Goal: Task Accomplishment & Management: Use online tool/utility

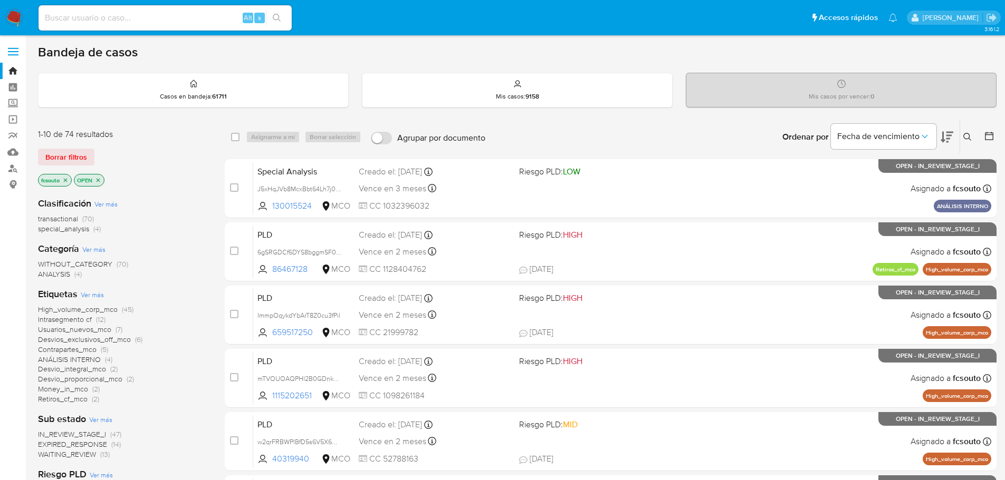
click at [948, 137] on icon at bounding box center [946, 137] width 13 height 13
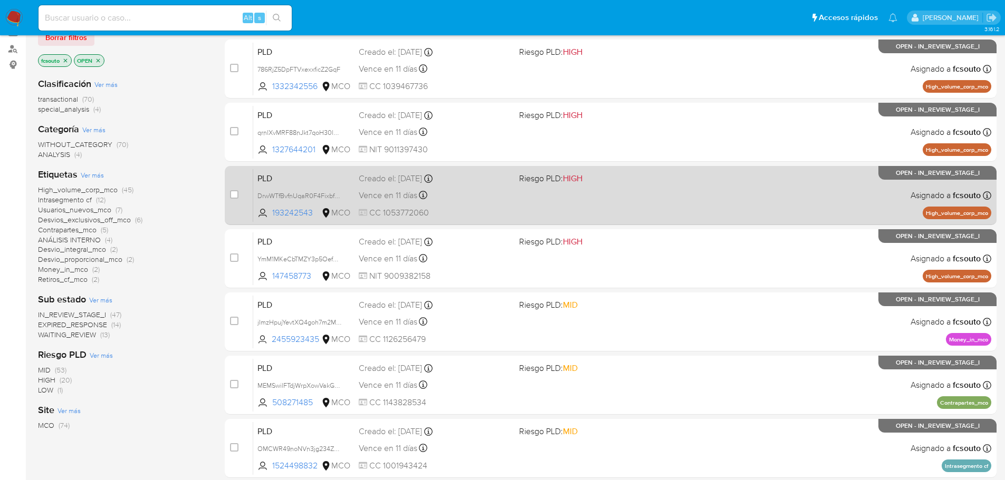
scroll to position [390, 0]
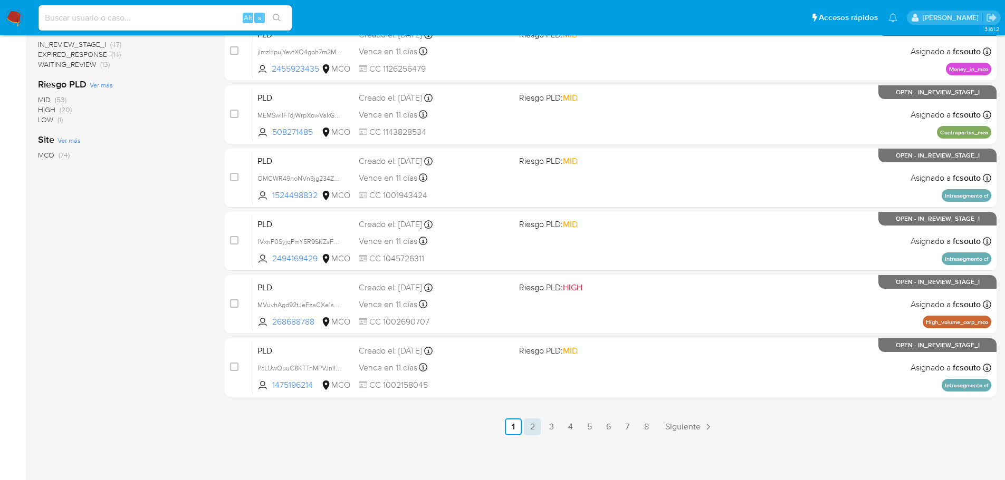
click at [529, 426] on link "2" at bounding box center [532, 427] width 17 height 17
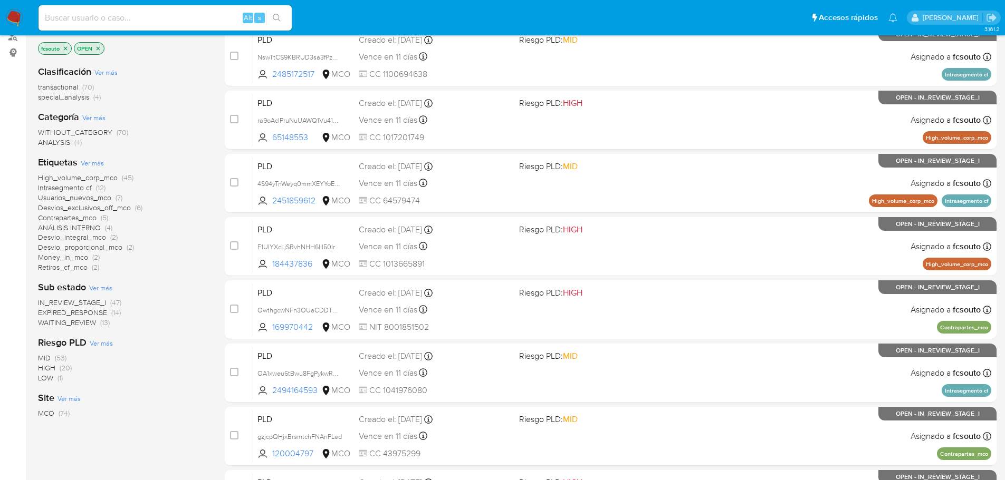
scroll to position [390, 0]
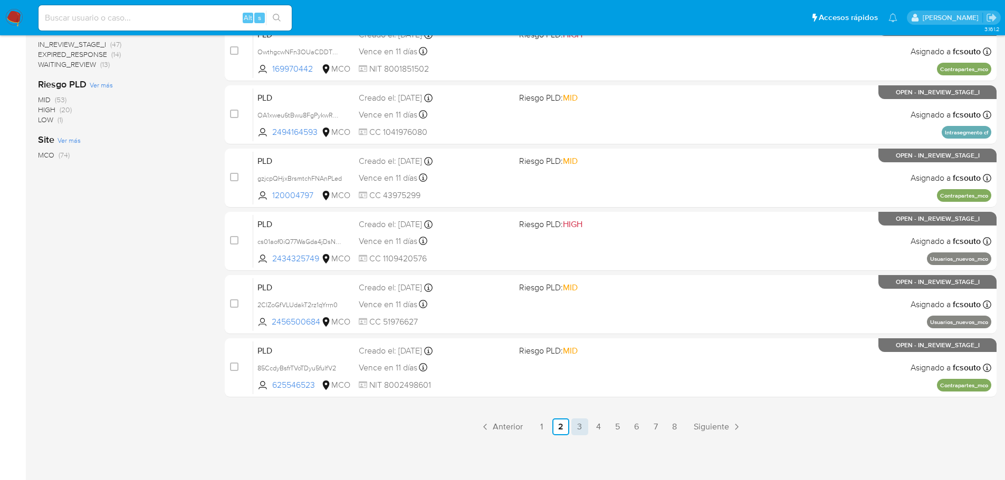
click at [577, 425] on link "3" at bounding box center [579, 427] width 17 height 17
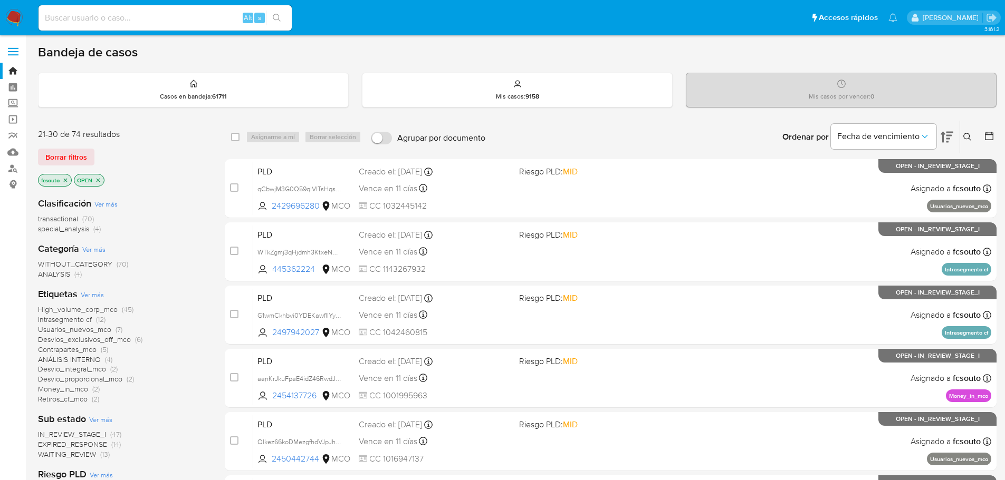
scroll to position [390, 0]
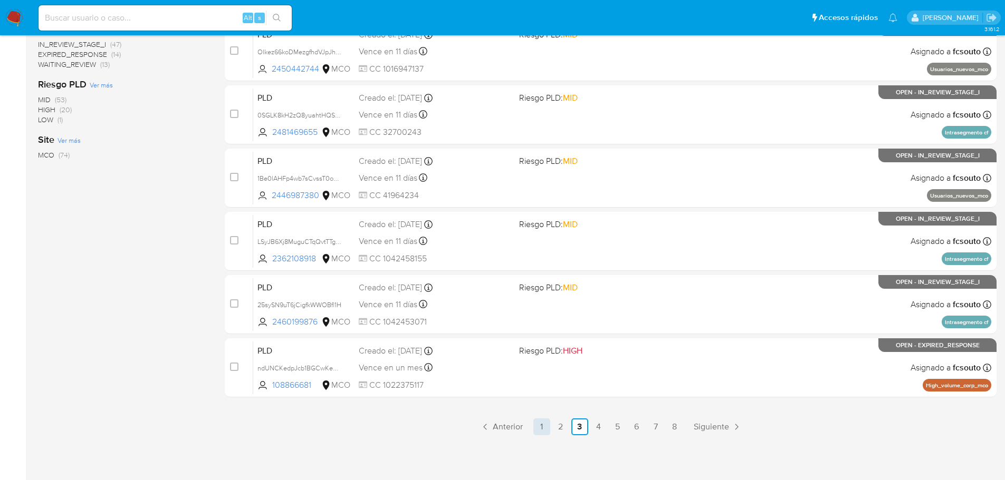
click at [542, 429] on link "1" at bounding box center [541, 427] width 17 height 17
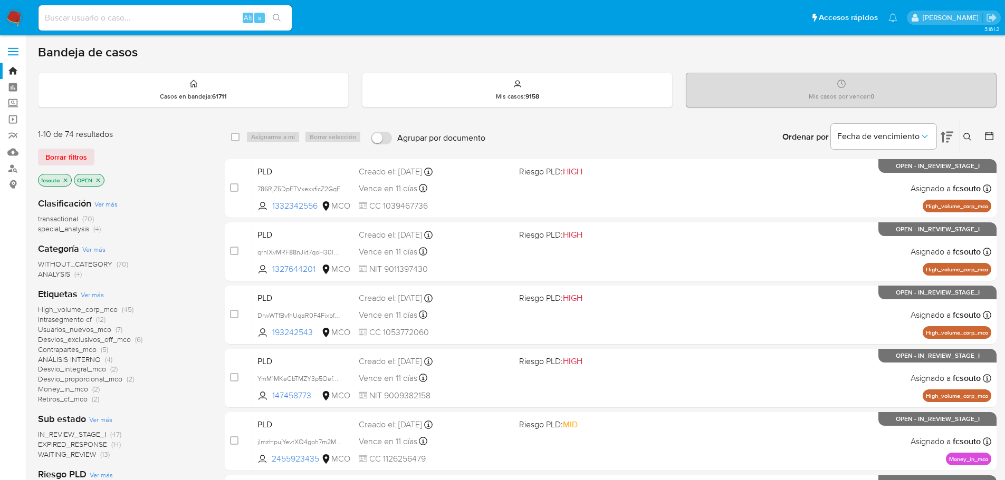
click at [105, 24] on input at bounding box center [165, 18] width 253 height 14
paste input "f0RoNmHNuF7iI232HPDXc7wM"
type input "f0RoNmHNuF7iI232HPDXc7wM"
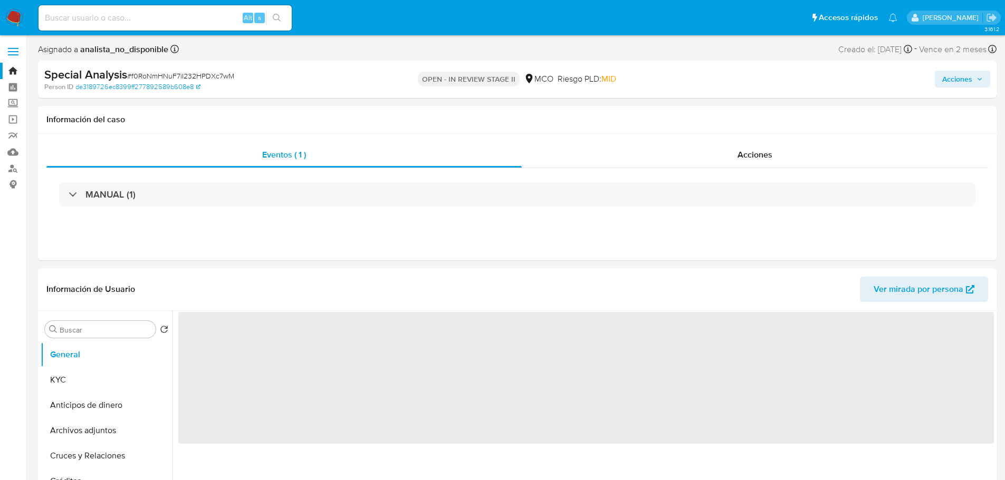
select select "10"
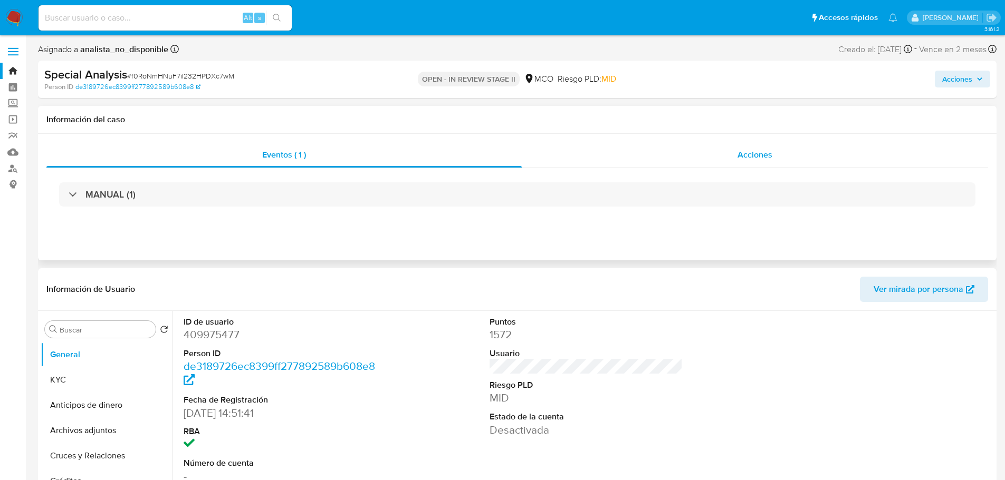
click at [770, 147] on div "Acciones" at bounding box center [755, 154] width 466 height 25
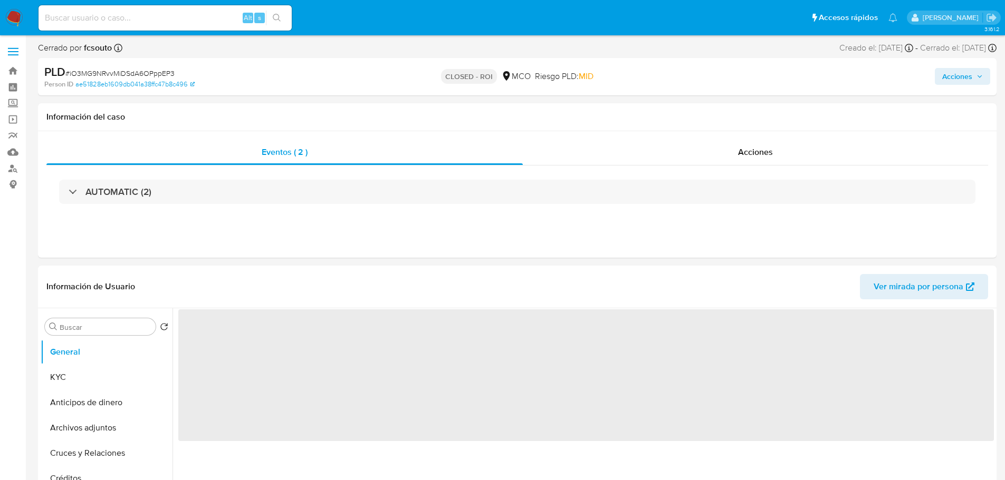
select select "10"
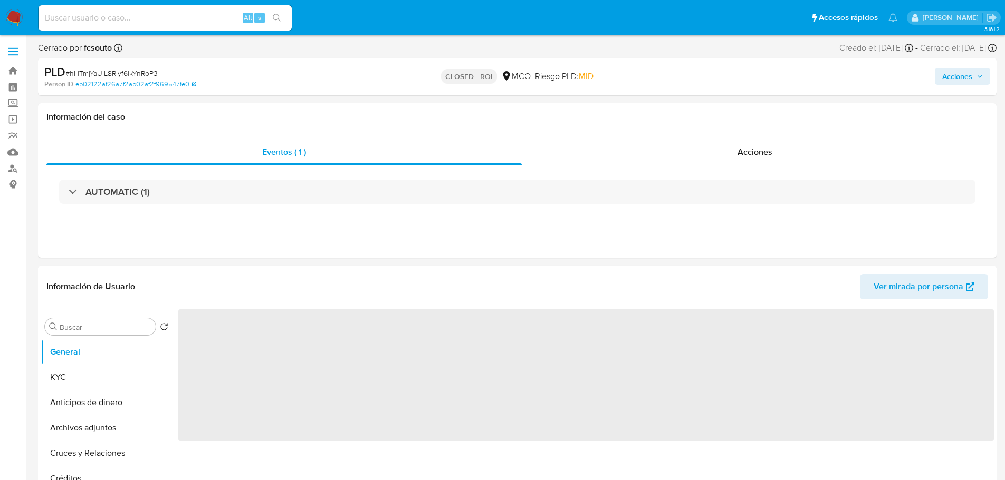
select select "10"
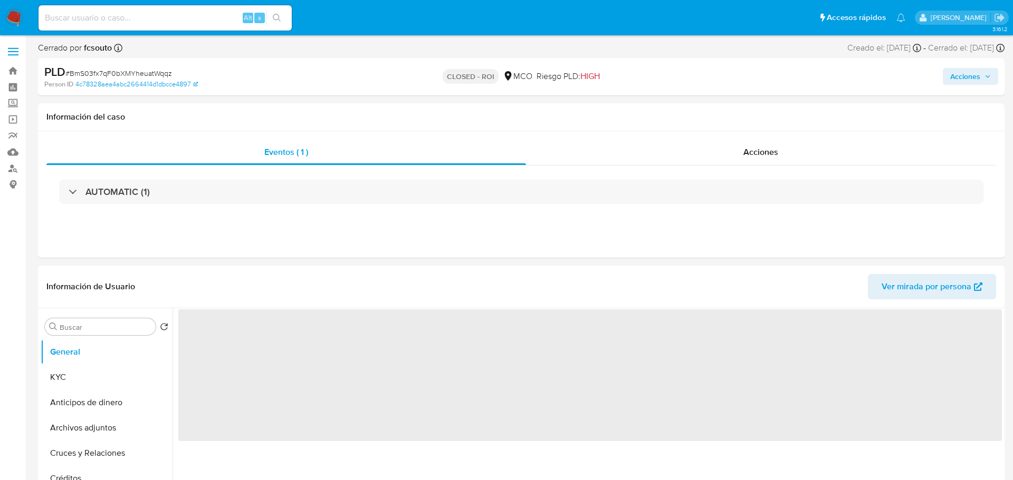
select select "10"
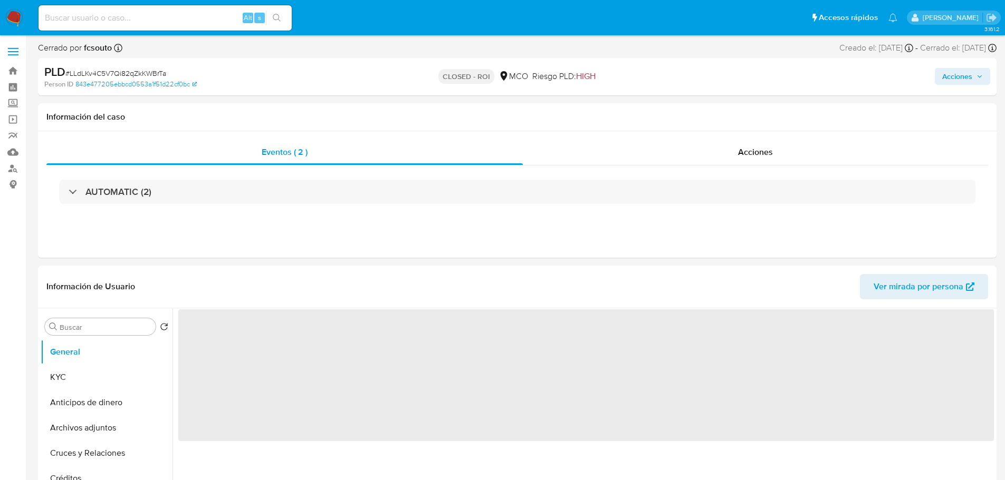
select select "10"
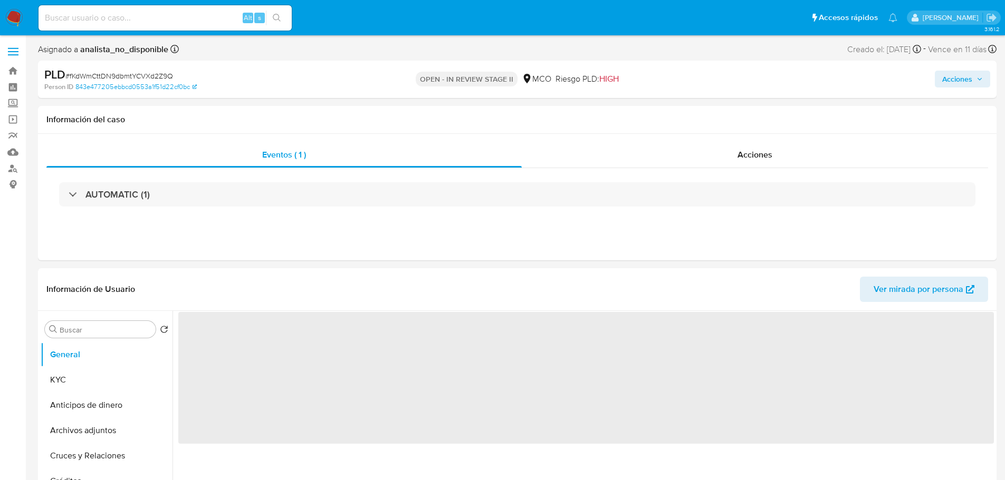
select select "10"
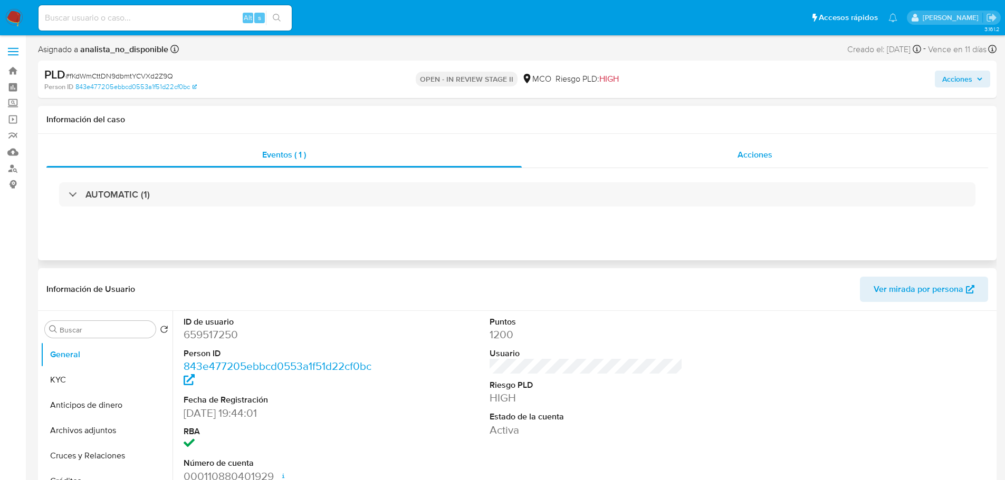
click at [767, 163] on div "Acciones" at bounding box center [755, 154] width 466 height 25
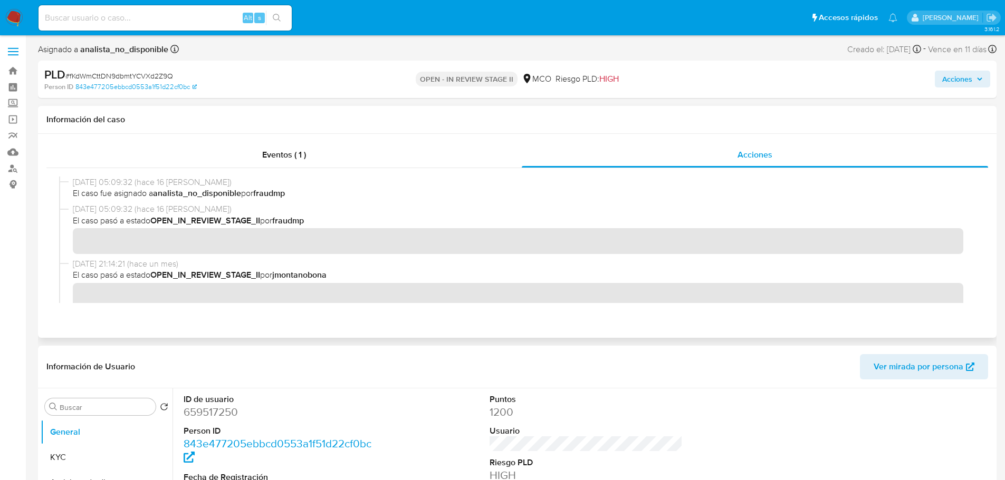
scroll to position [211, 0]
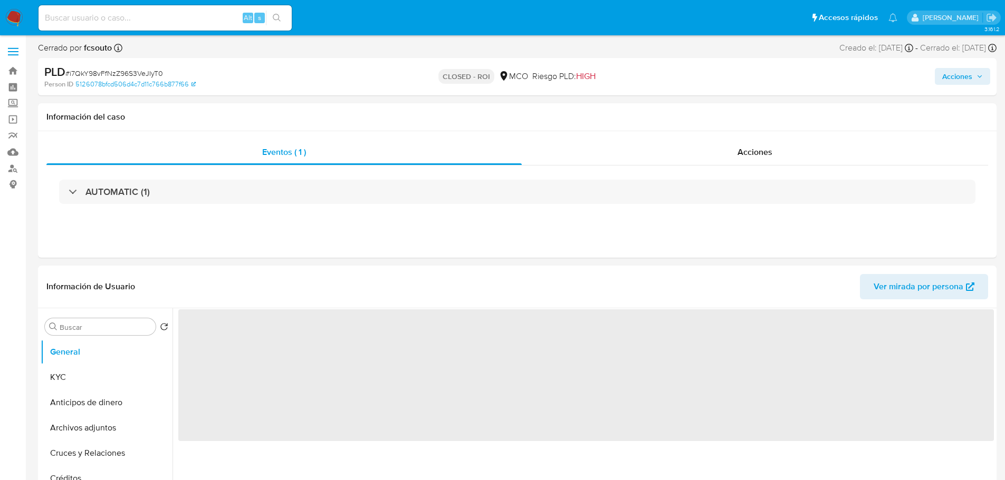
select select "10"
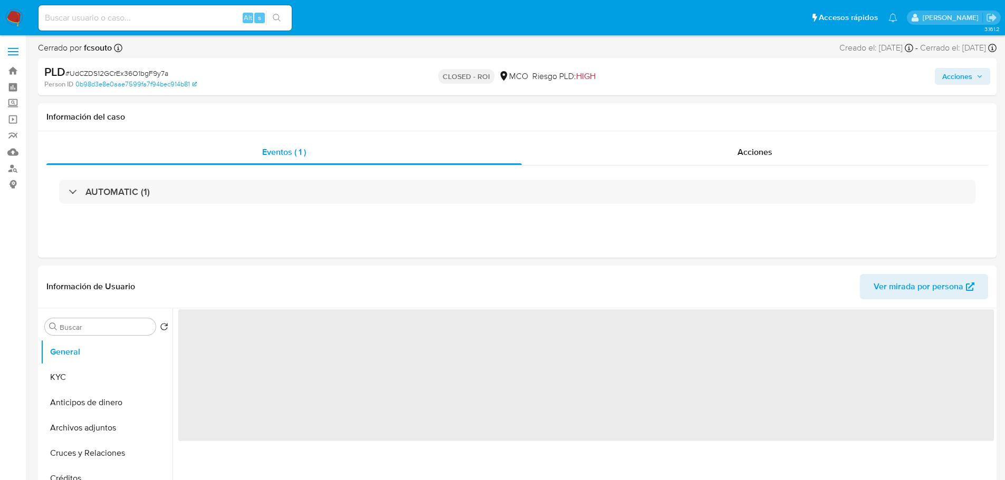
select select "10"
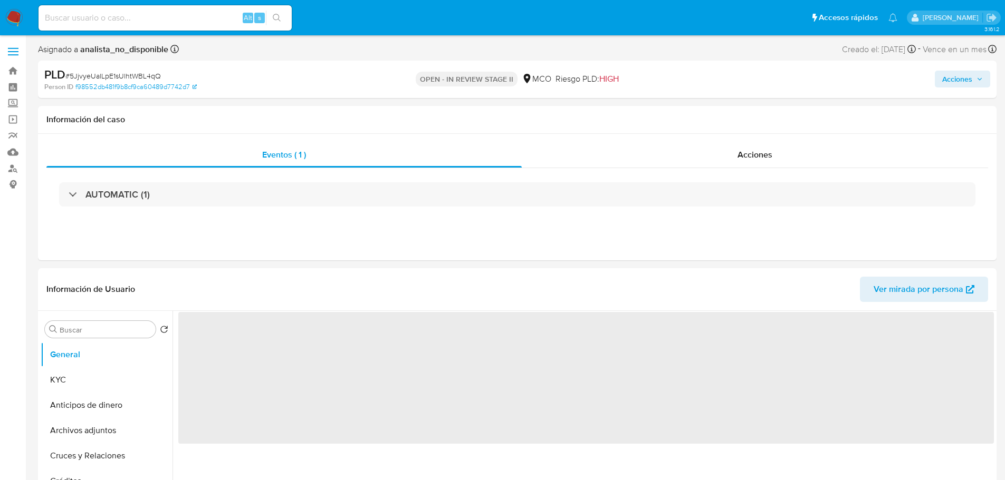
select select "10"
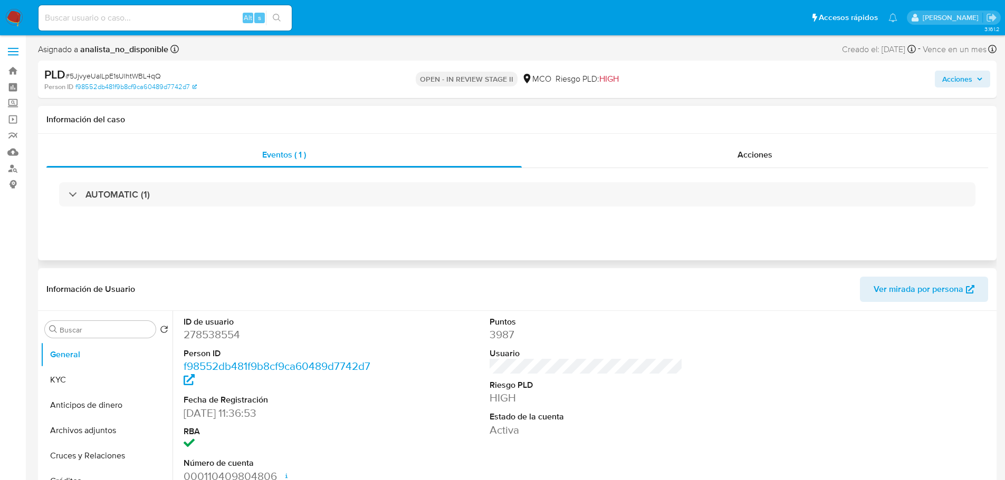
click at [576, 240] on div "Eventos ( 1 ) Acciones AUTOMATIC (1)" at bounding box center [517, 197] width 958 height 127
click at [756, 150] on span "Acciones" at bounding box center [754, 155] width 35 height 12
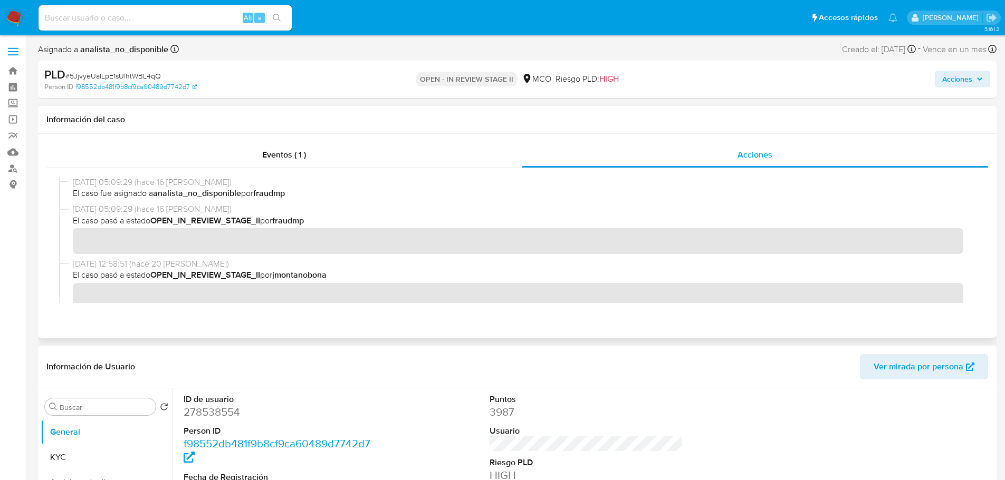
scroll to position [158, 0]
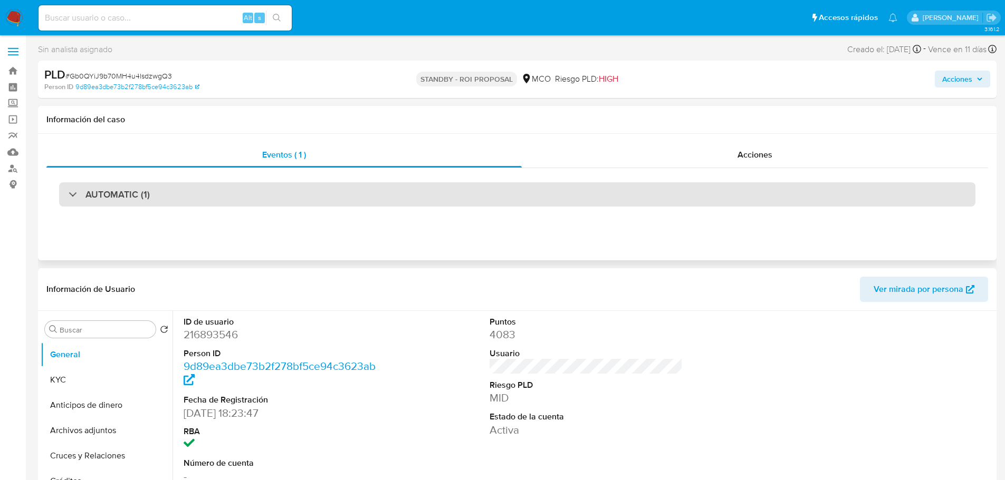
select select "10"
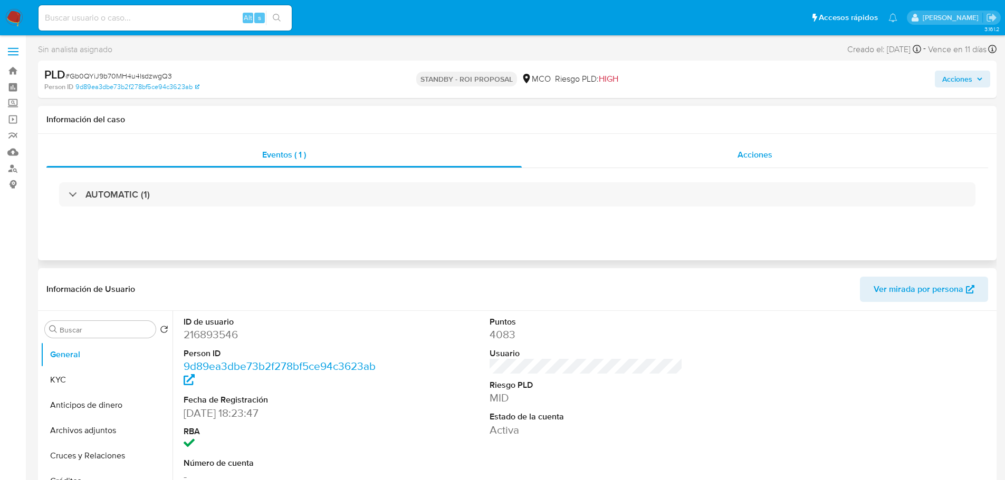
click at [724, 155] on div "Acciones" at bounding box center [755, 154] width 466 height 25
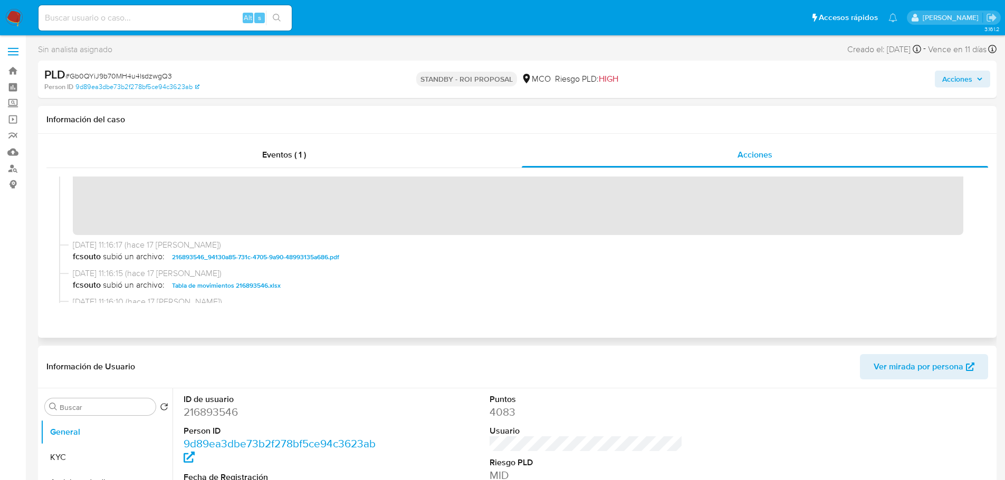
scroll to position [53, 0]
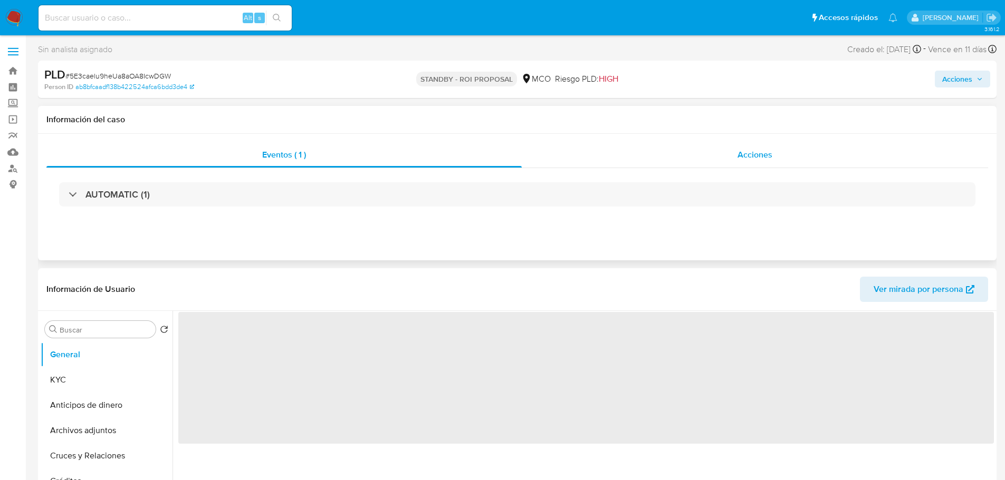
click at [779, 160] on div "Acciones" at bounding box center [755, 154] width 466 height 25
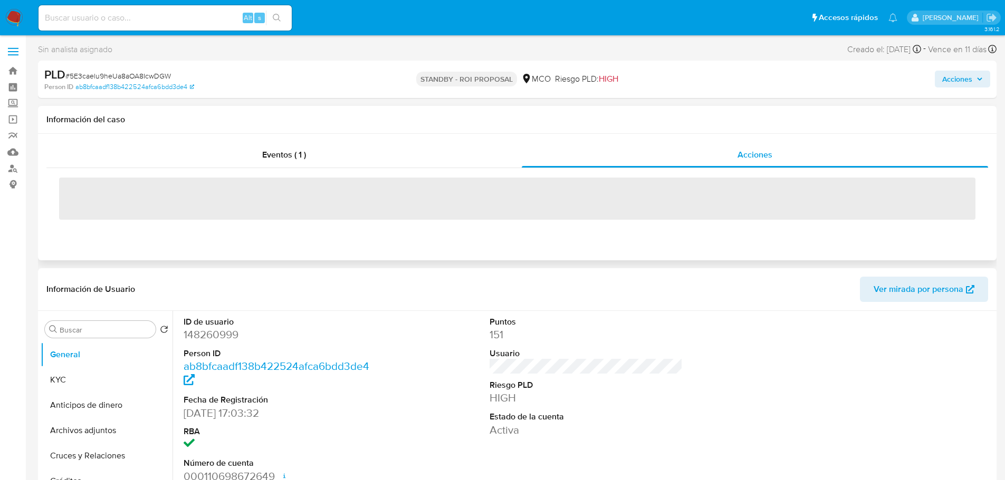
select select "10"
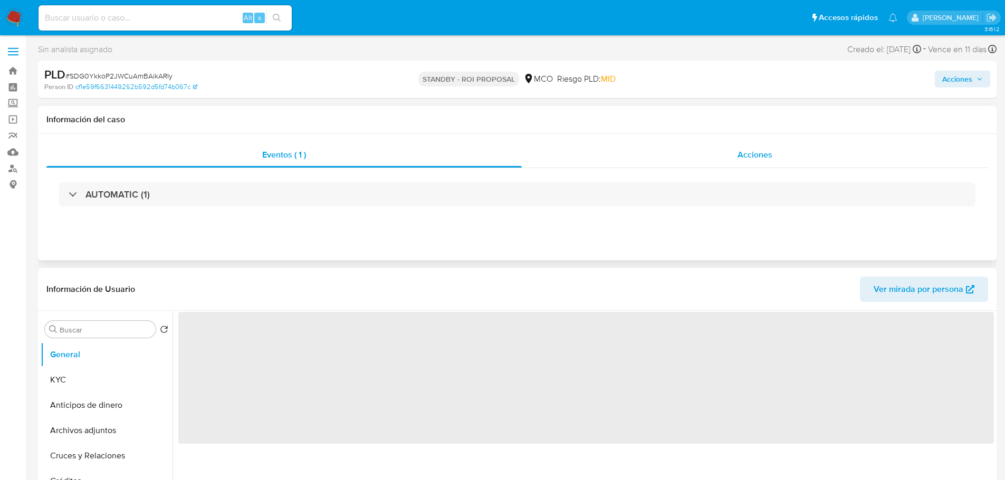
select select "10"
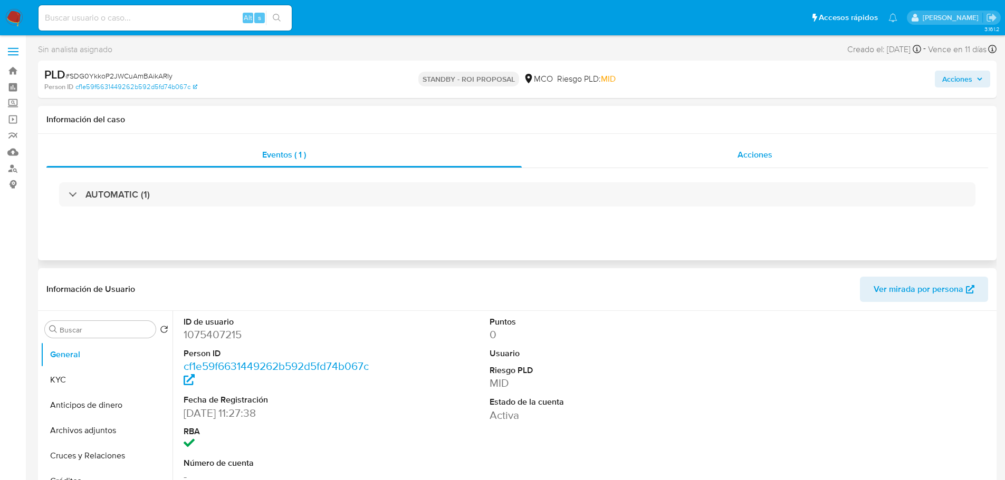
click at [753, 153] on span "Acciones" at bounding box center [754, 155] width 35 height 12
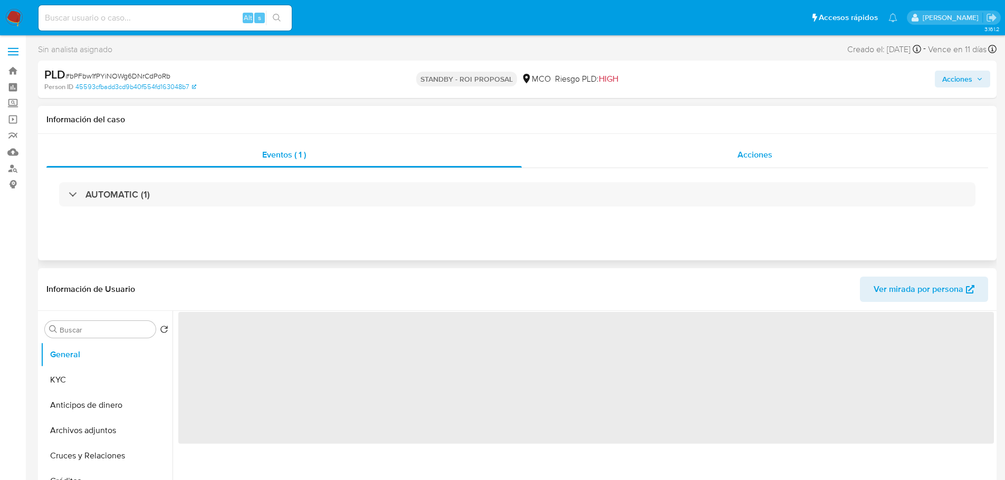
click at [735, 153] on div "Acciones" at bounding box center [755, 154] width 466 height 25
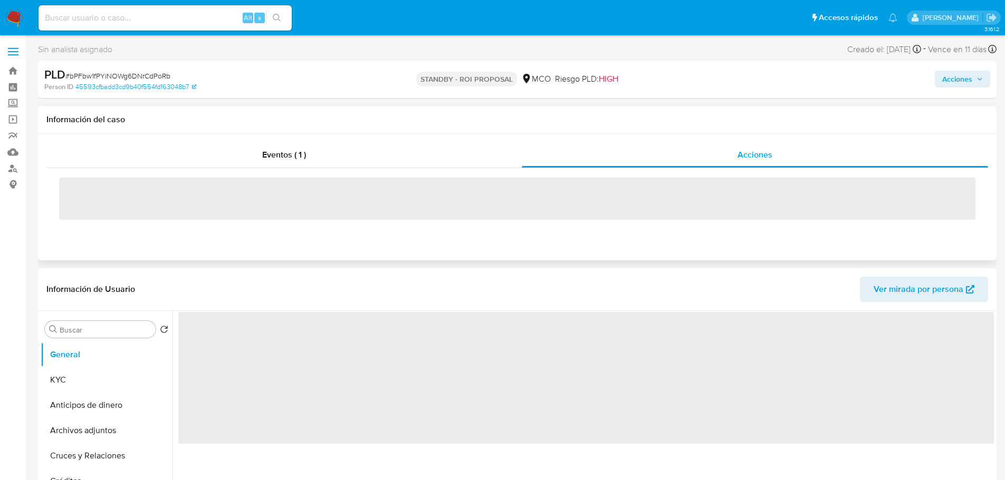
select select "10"
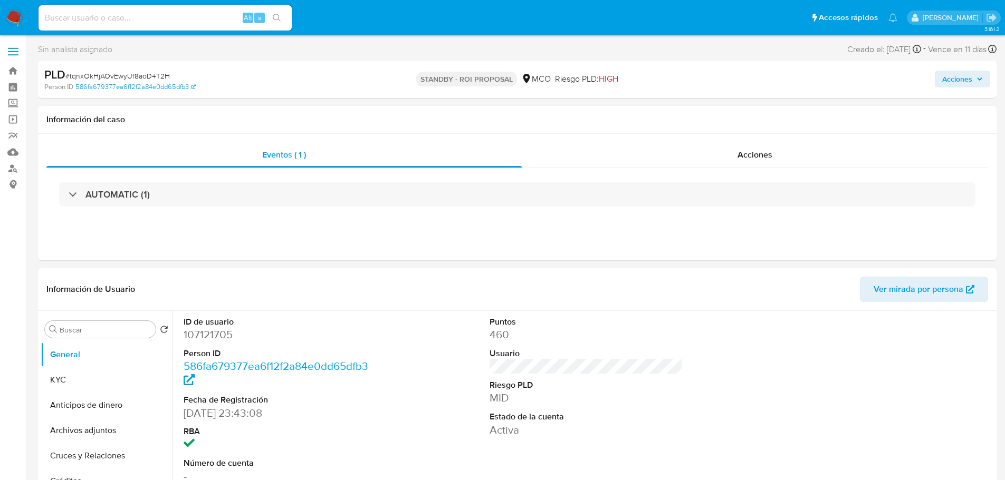
select select "10"
click at [710, 155] on div "Acciones" at bounding box center [755, 154] width 466 height 25
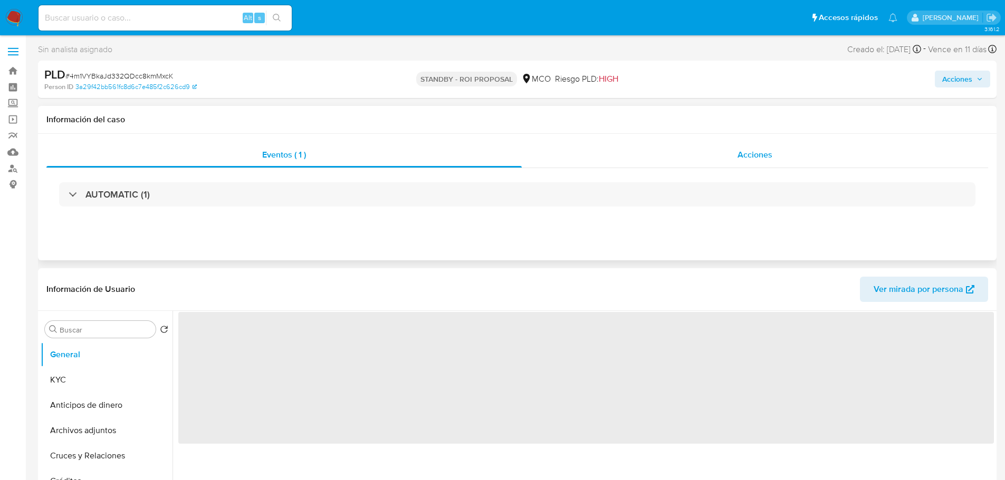
click at [741, 159] on span "Acciones" at bounding box center [754, 155] width 35 height 12
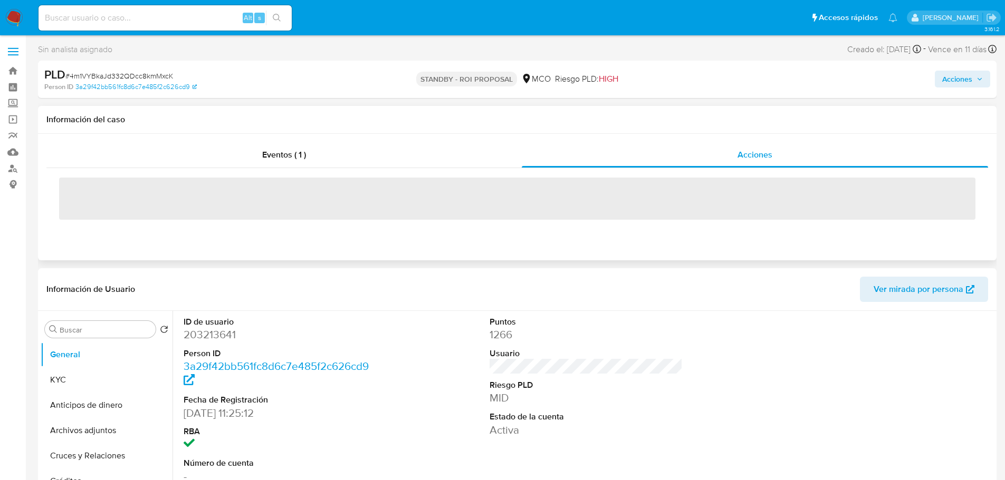
select select "10"
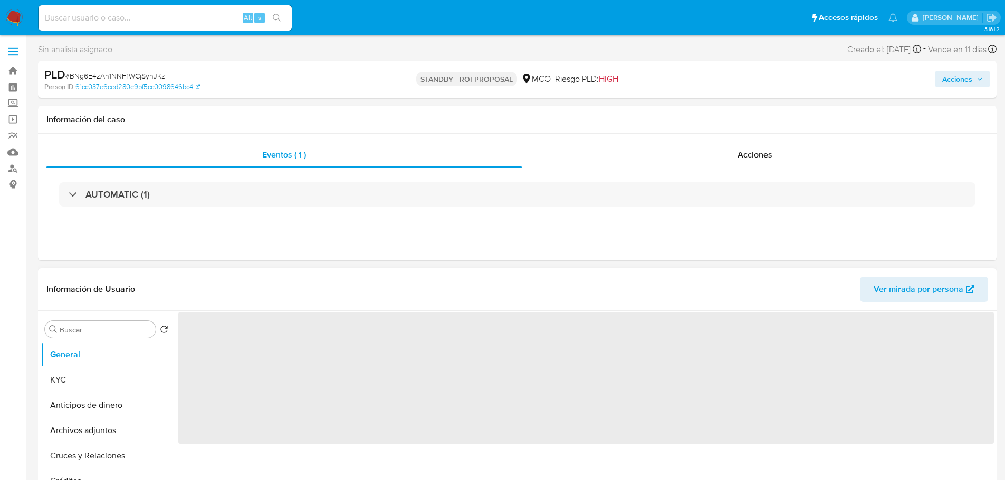
select select "10"
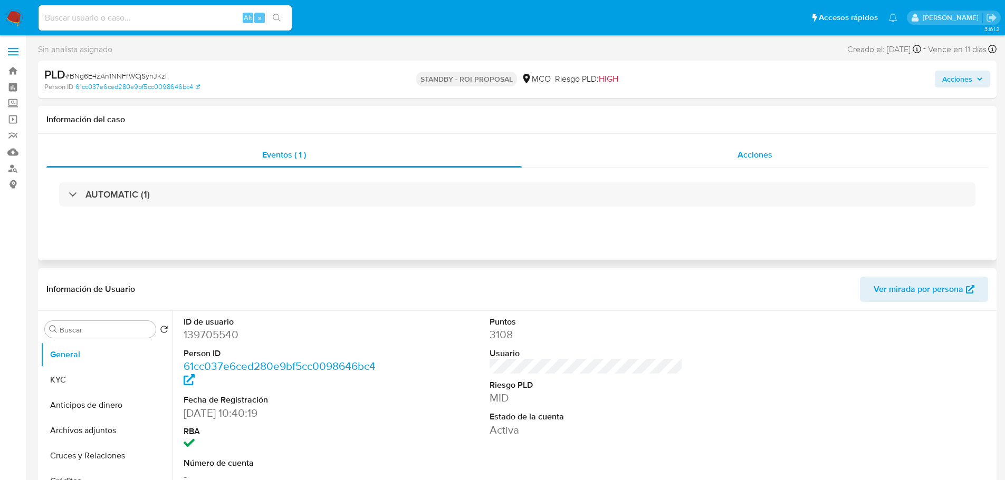
click at [757, 157] on span "Acciones" at bounding box center [754, 155] width 35 height 12
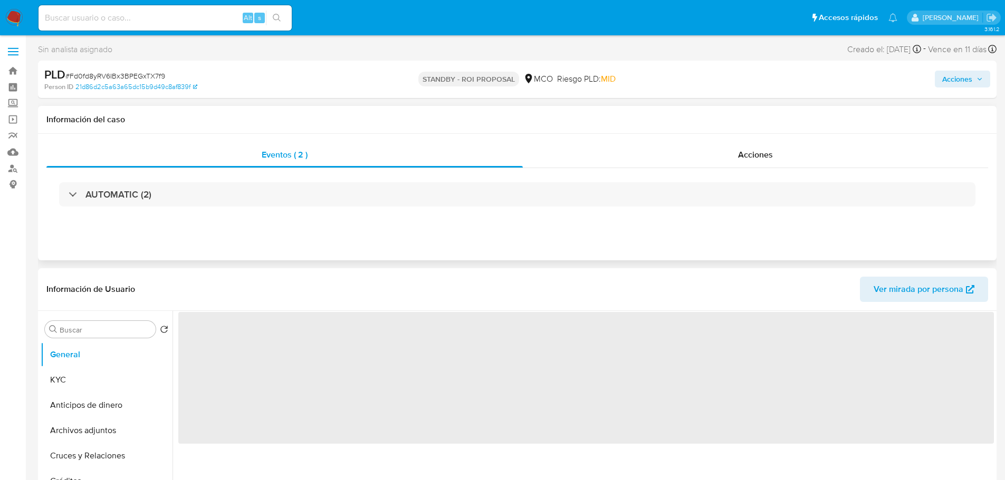
select select "10"
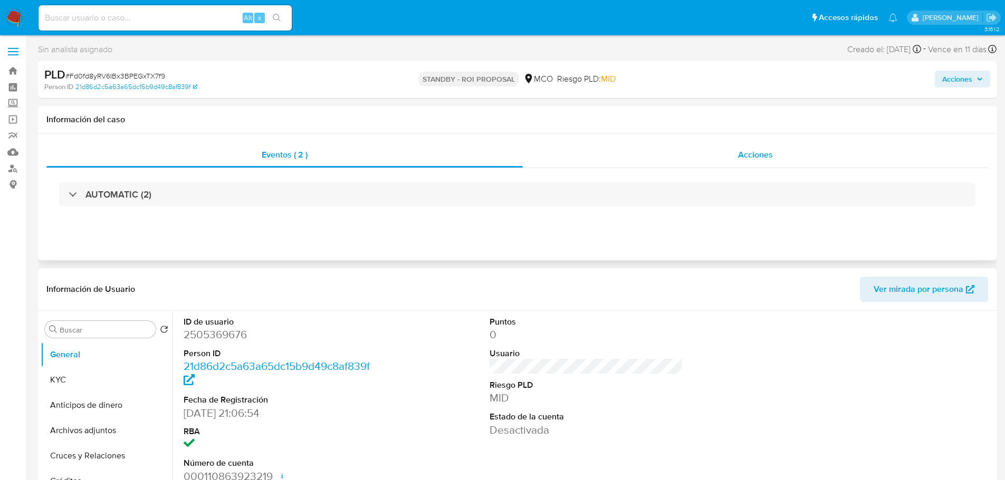
click at [769, 150] on span "Acciones" at bounding box center [755, 155] width 35 height 12
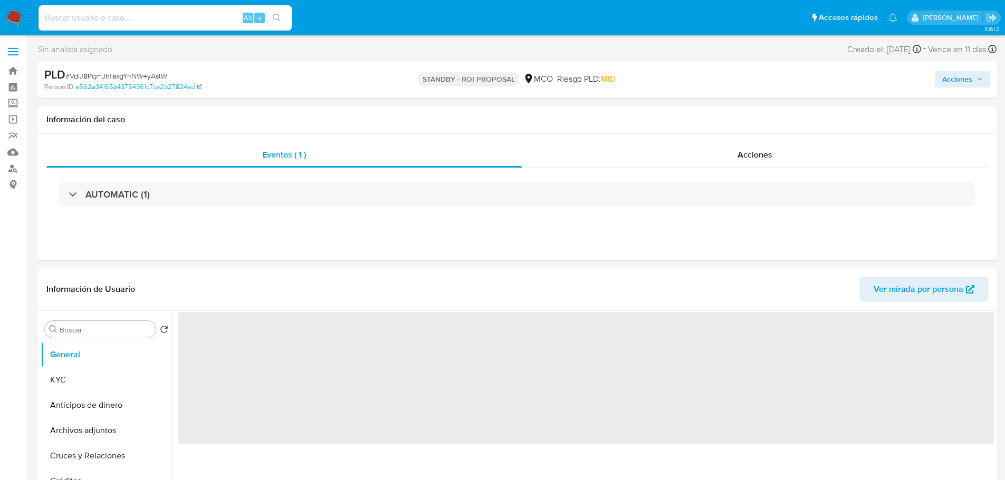
select select "10"
